Goal: Task Accomplishment & Management: Manage account settings

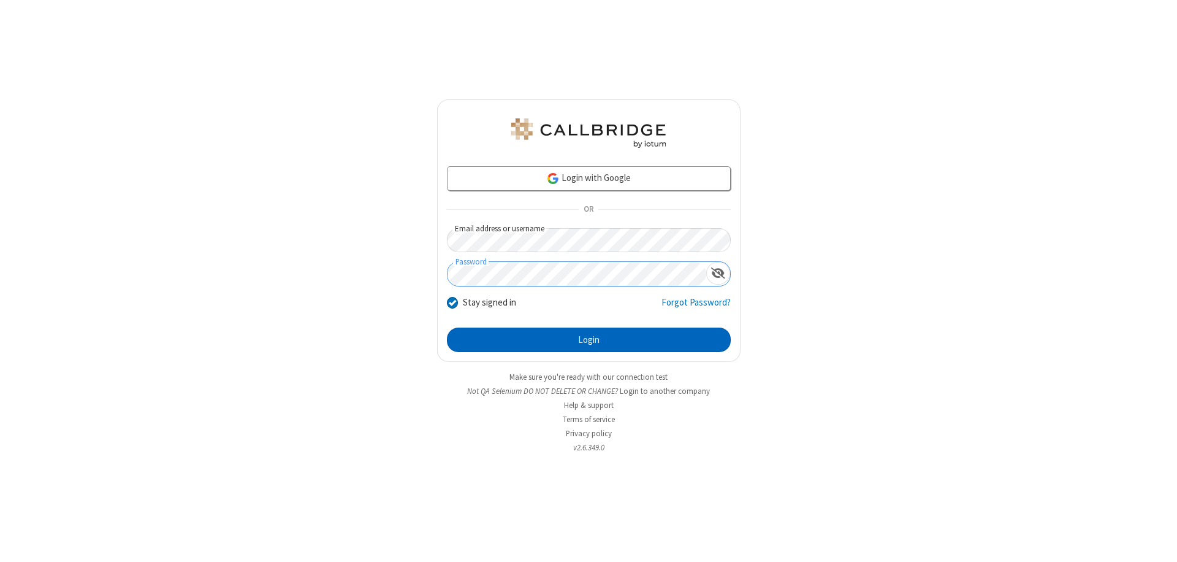
click at [589, 340] on button "Login" at bounding box center [589, 339] width 284 height 25
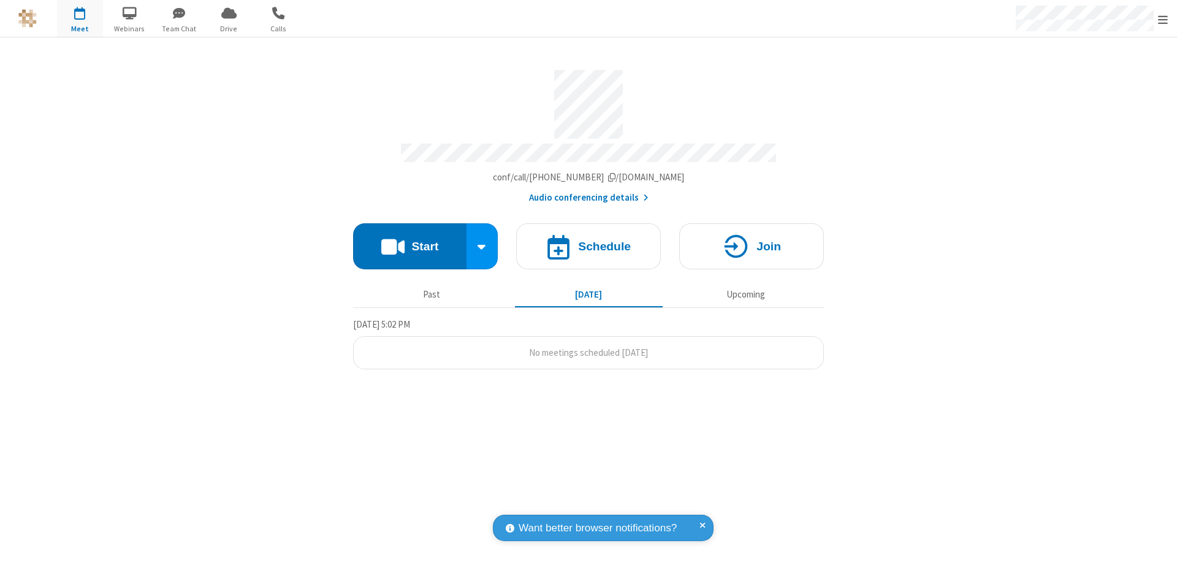
click at [1163, 19] on span "Open menu" at bounding box center [1163, 19] width 10 height 12
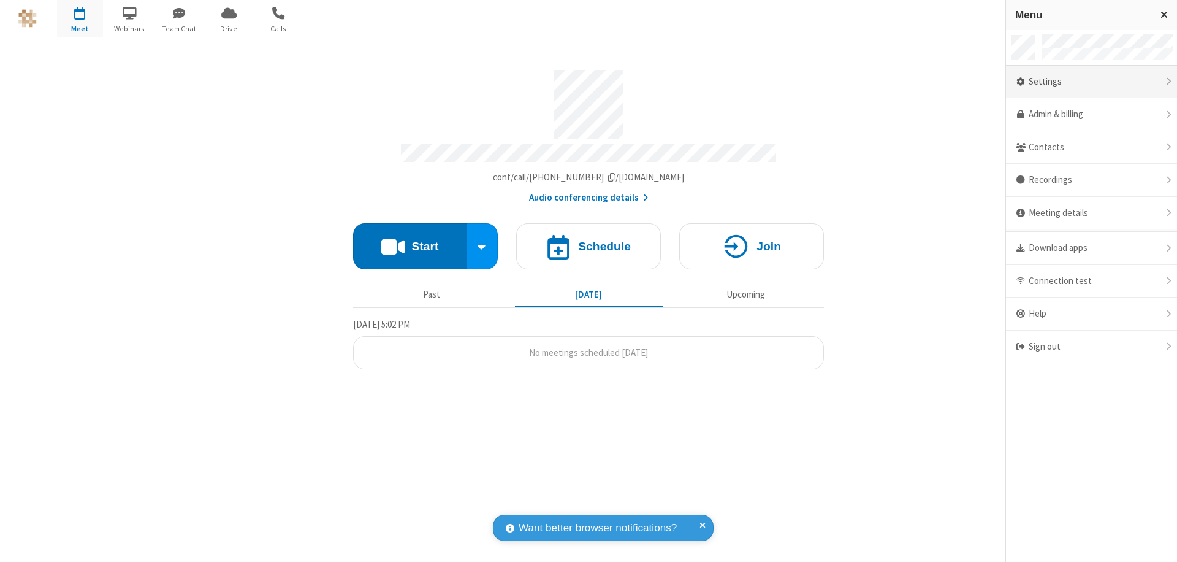
click at [1096, 82] on div "Settings" at bounding box center [1091, 82] width 171 height 33
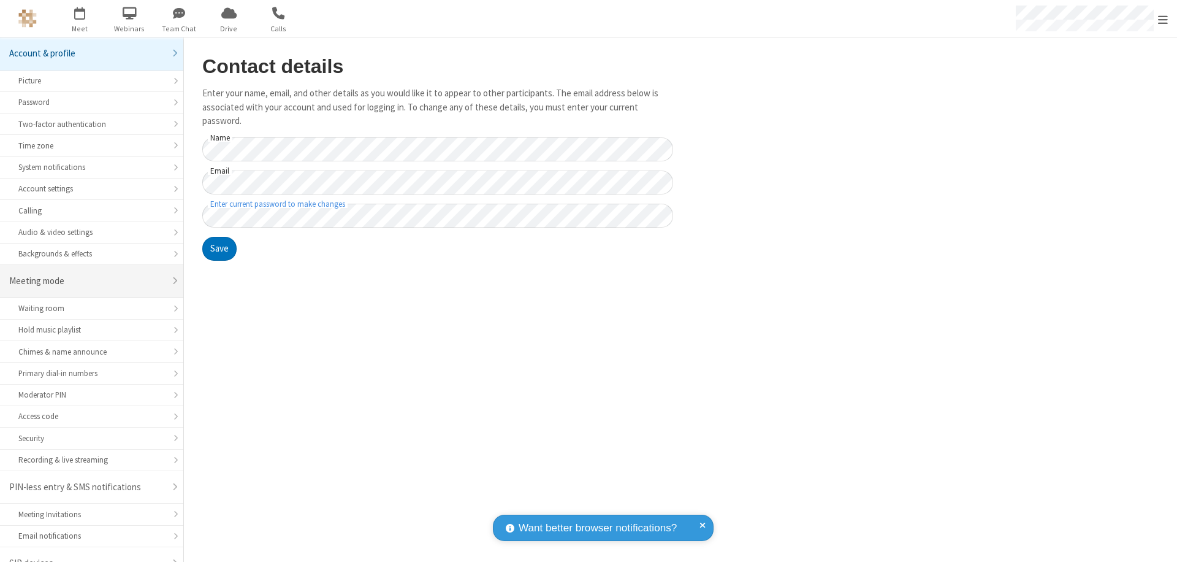
click at [87, 274] on div "Meeting mode" at bounding box center [87, 281] width 156 height 14
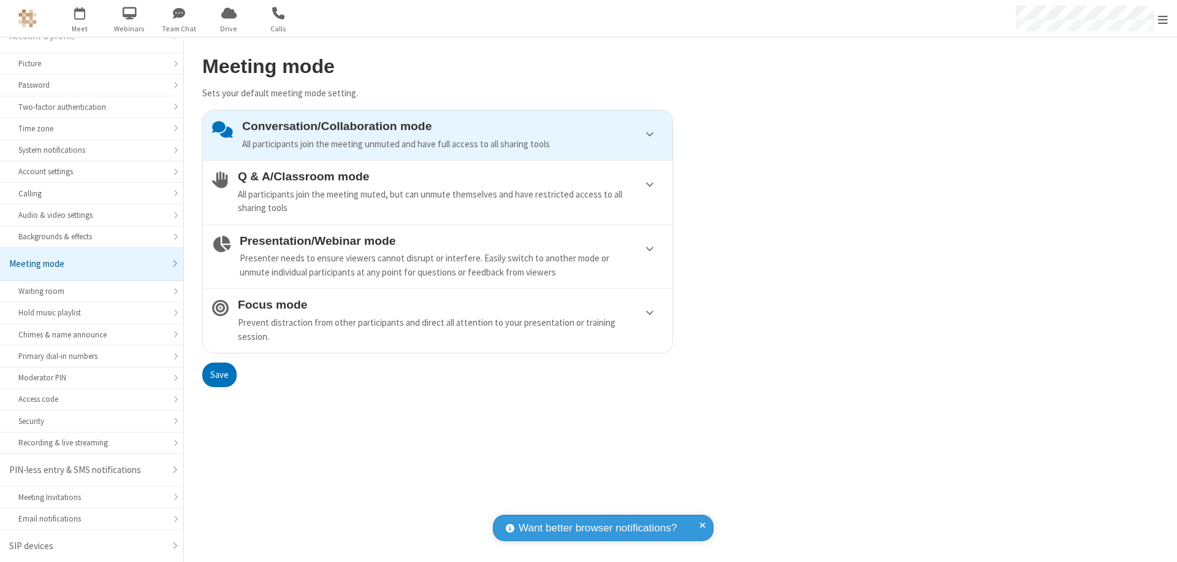
click at [438, 135] on div "Conversation/Collaboration mode All participants join the meeting unmuted and h…" at bounding box center [452, 135] width 421 height 31
click at [219, 374] on button "Save" at bounding box center [219, 374] width 34 height 25
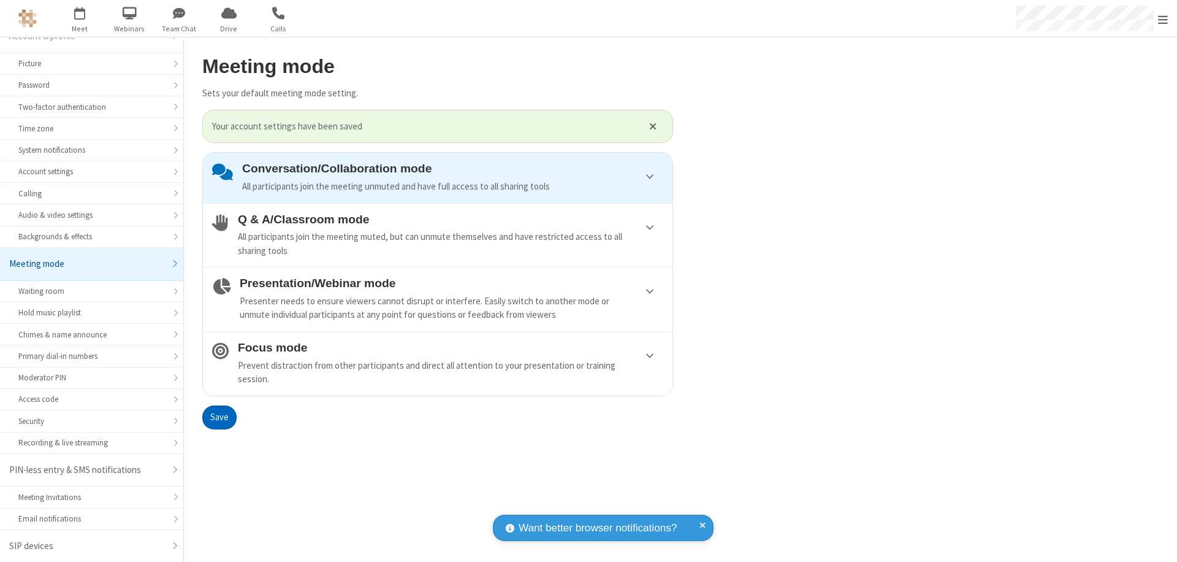
click at [1163, 18] on span "Open menu" at bounding box center [1163, 19] width 10 height 12
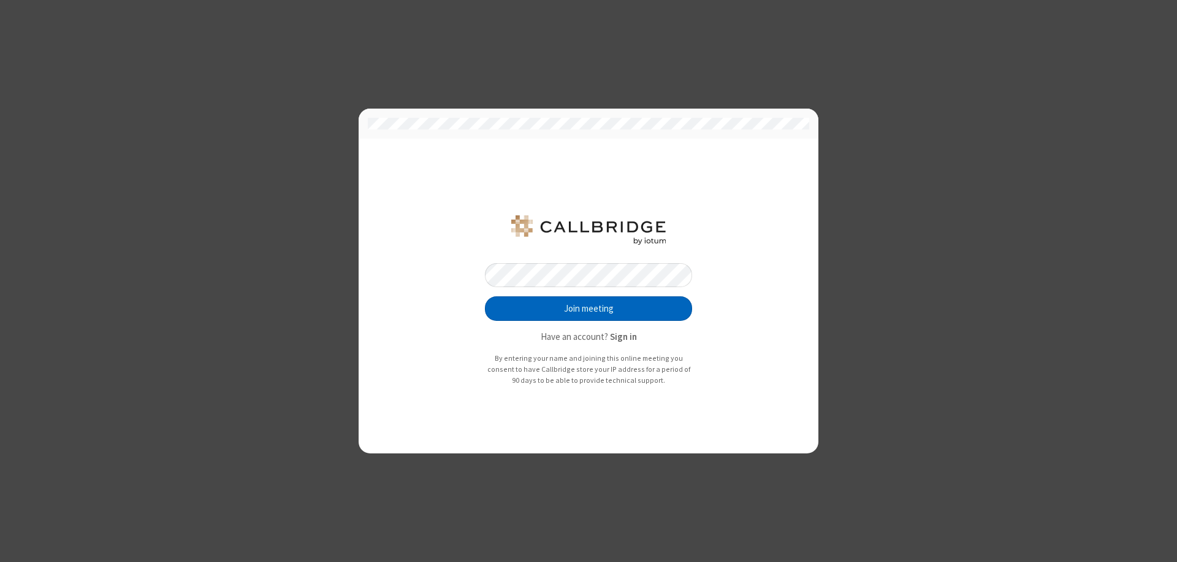
click at [589, 308] on button "Join meeting" at bounding box center [588, 308] width 207 height 25
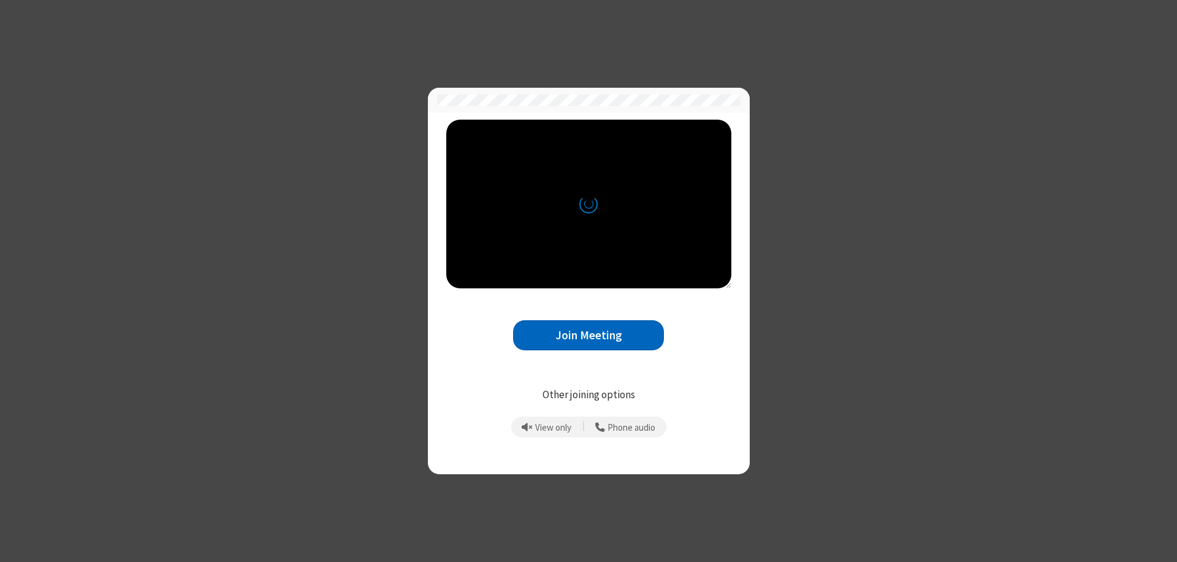
click at [589, 335] on button "Join Meeting" at bounding box center [588, 335] width 151 height 30
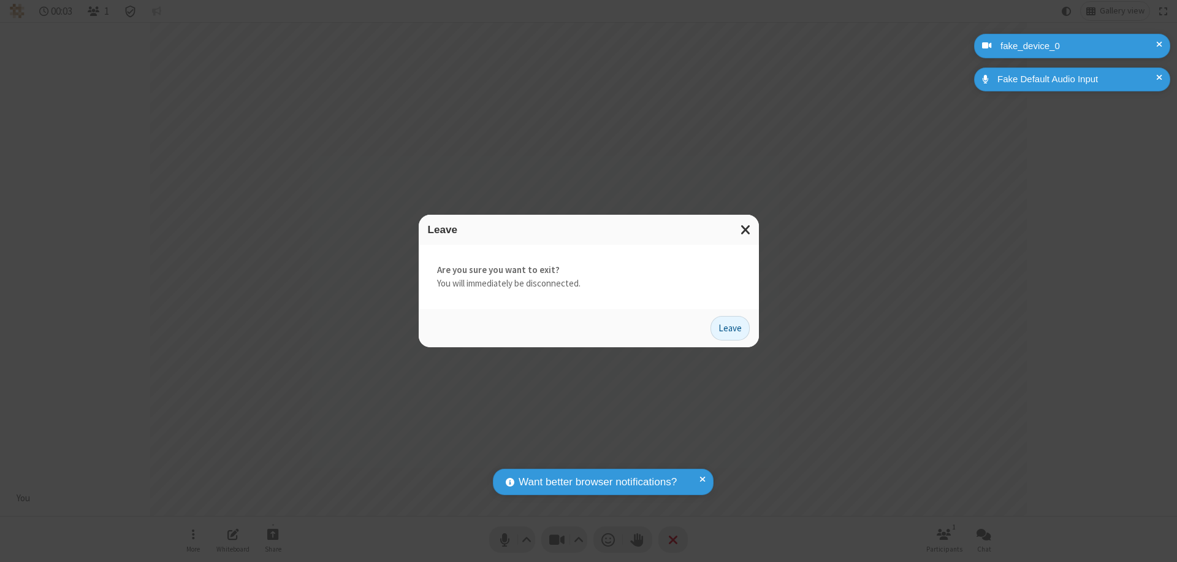
click at [730, 327] on button "Leave" at bounding box center [730, 328] width 39 height 25
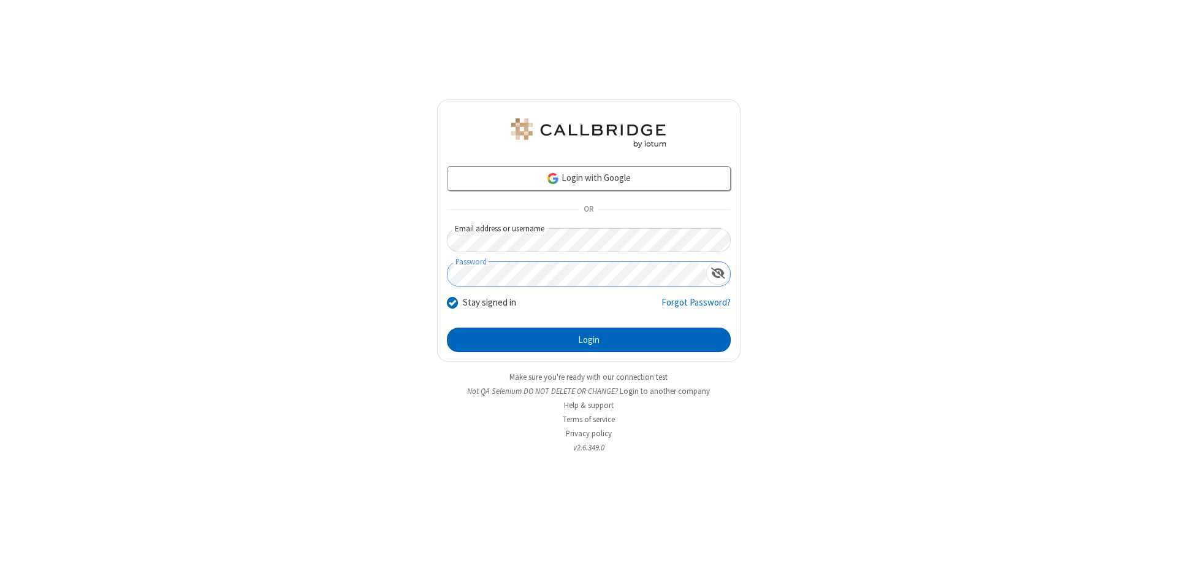
click at [589, 340] on button "Login" at bounding box center [589, 339] width 284 height 25
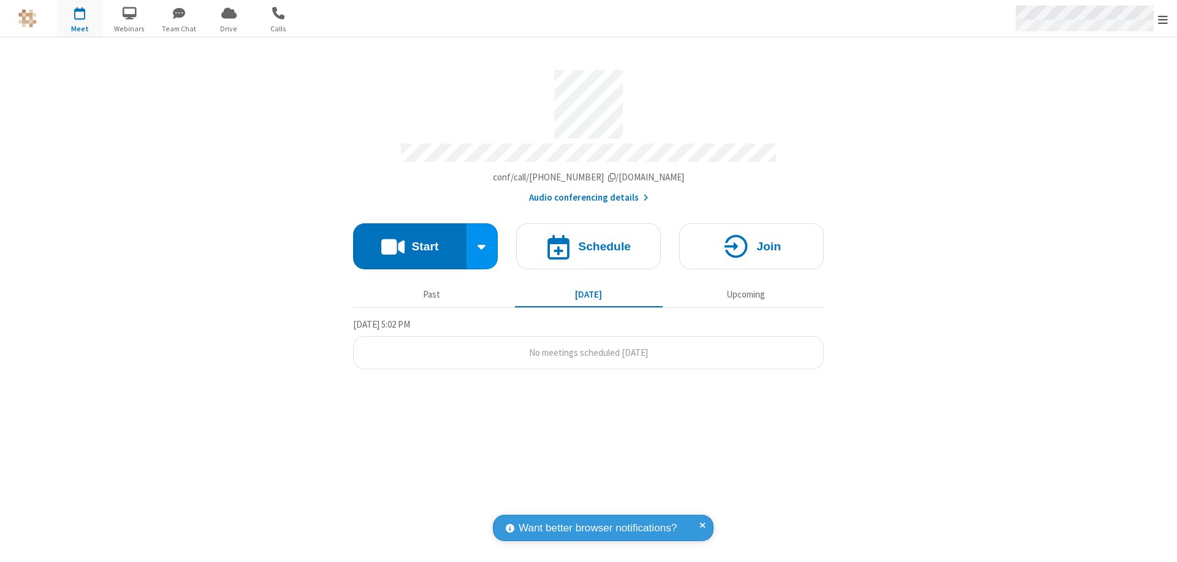
click at [1163, 19] on span "Open menu" at bounding box center [1163, 19] width 10 height 12
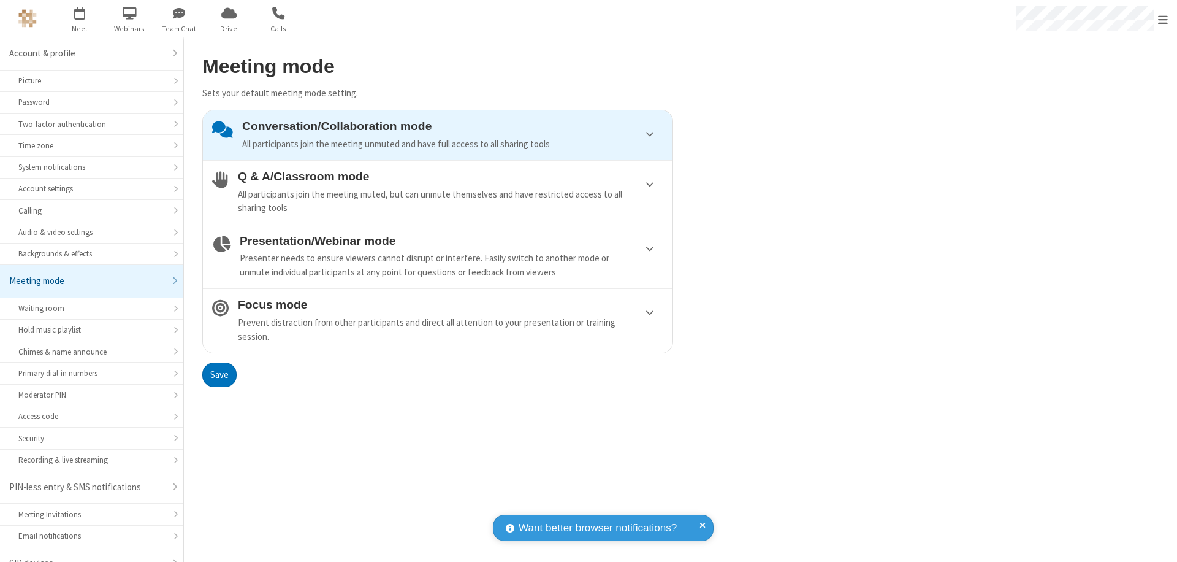
scroll to position [17, 0]
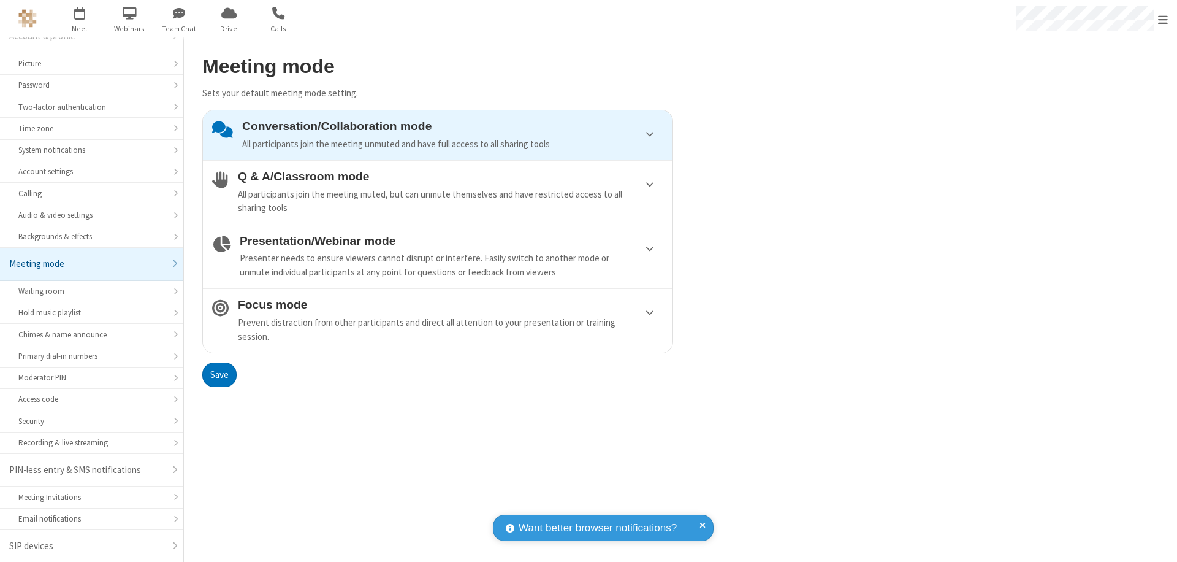
click at [438, 135] on div "Conversation/Collaboration mode All participants join the meeting unmuted and h…" at bounding box center [452, 135] width 421 height 31
click at [219, 374] on button "Save" at bounding box center [219, 374] width 34 height 25
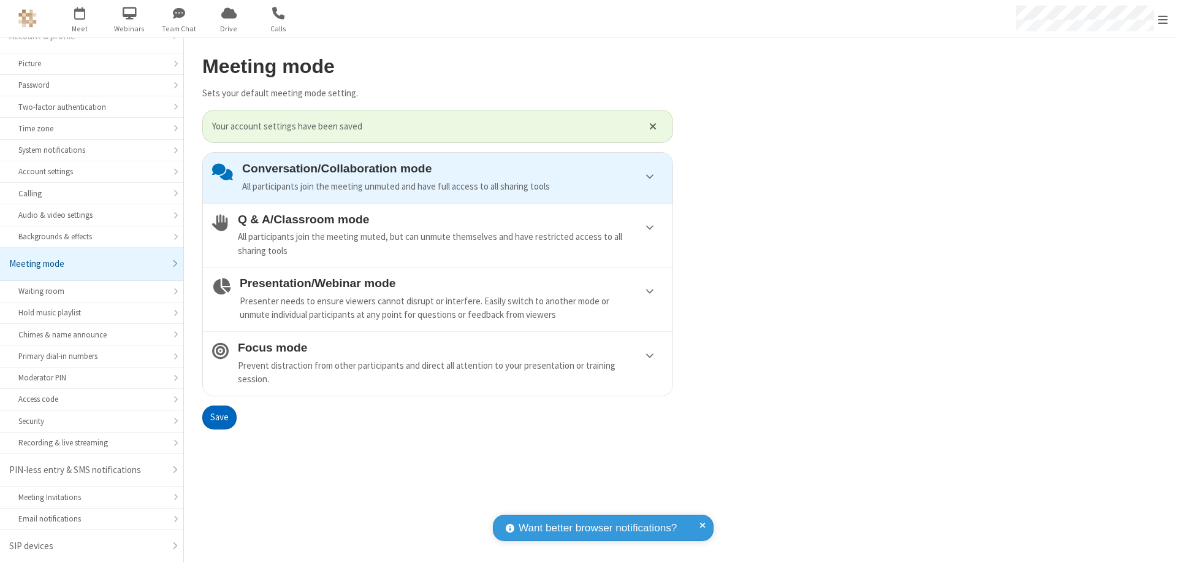
click at [1163, 18] on span "Open menu" at bounding box center [1163, 19] width 10 height 12
